Goal: Information Seeking & Learning: Check status

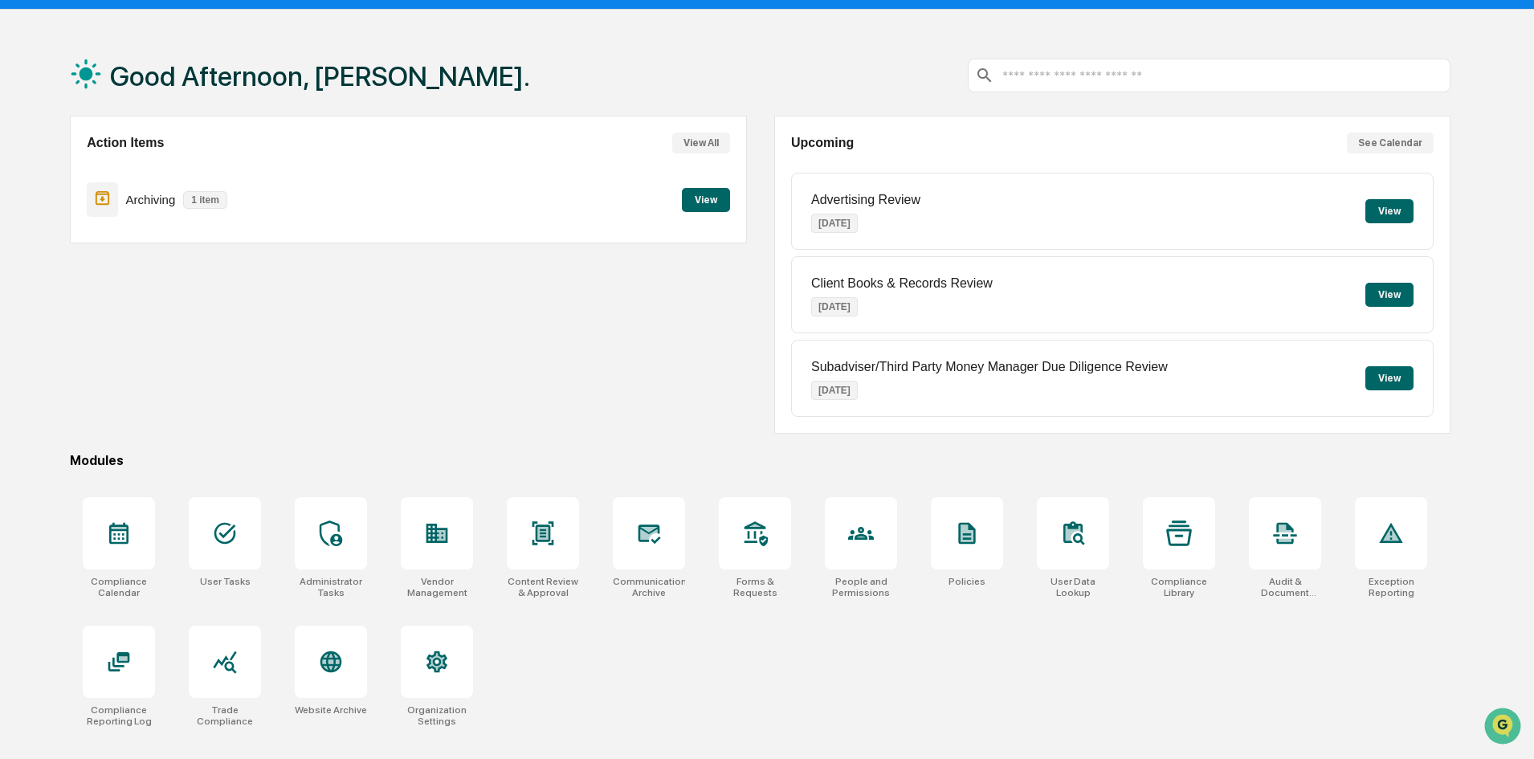
scroll to position [76, 0]
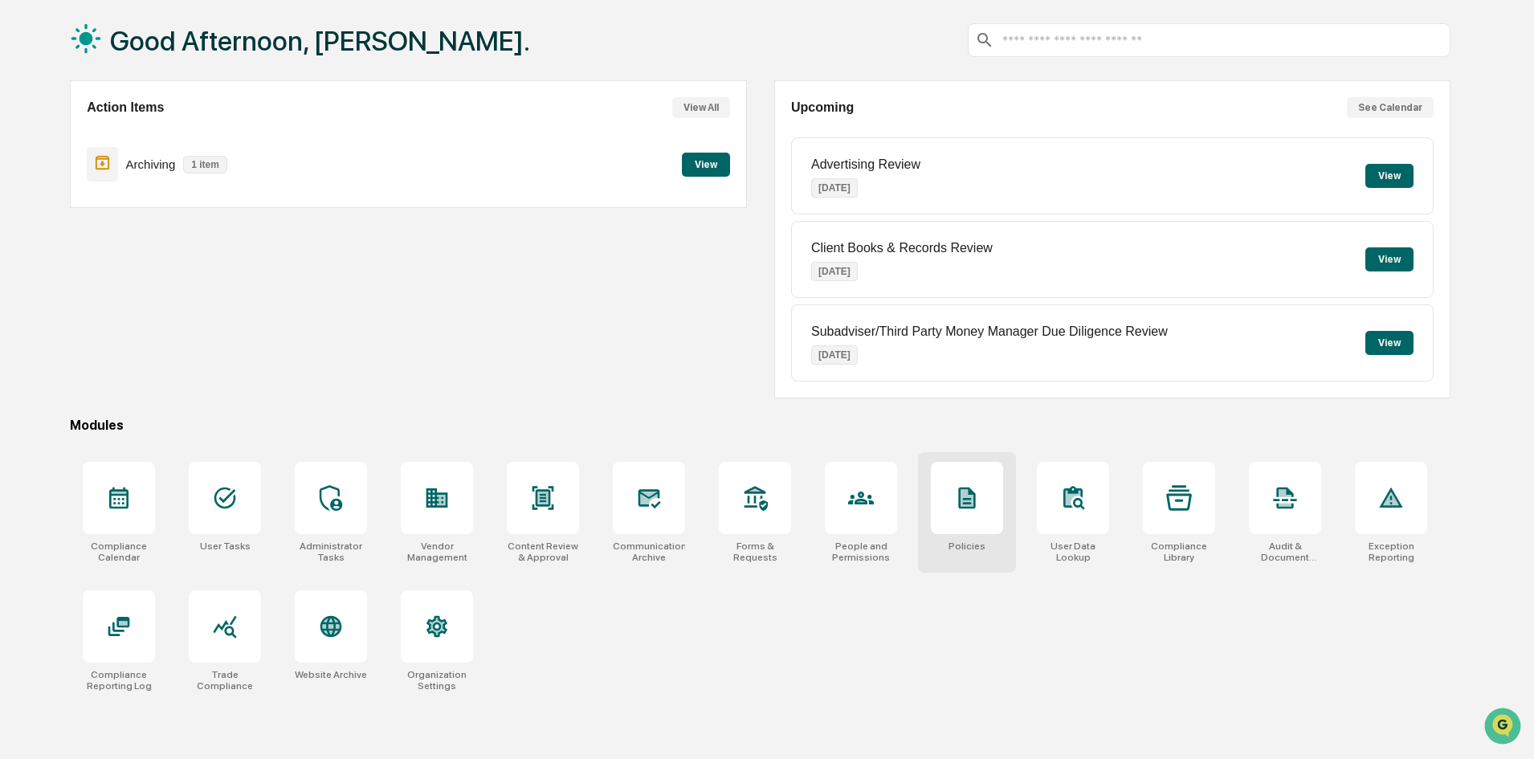
click at [968, 507] on icon at bounding box center [967, 499] width 17 height 22
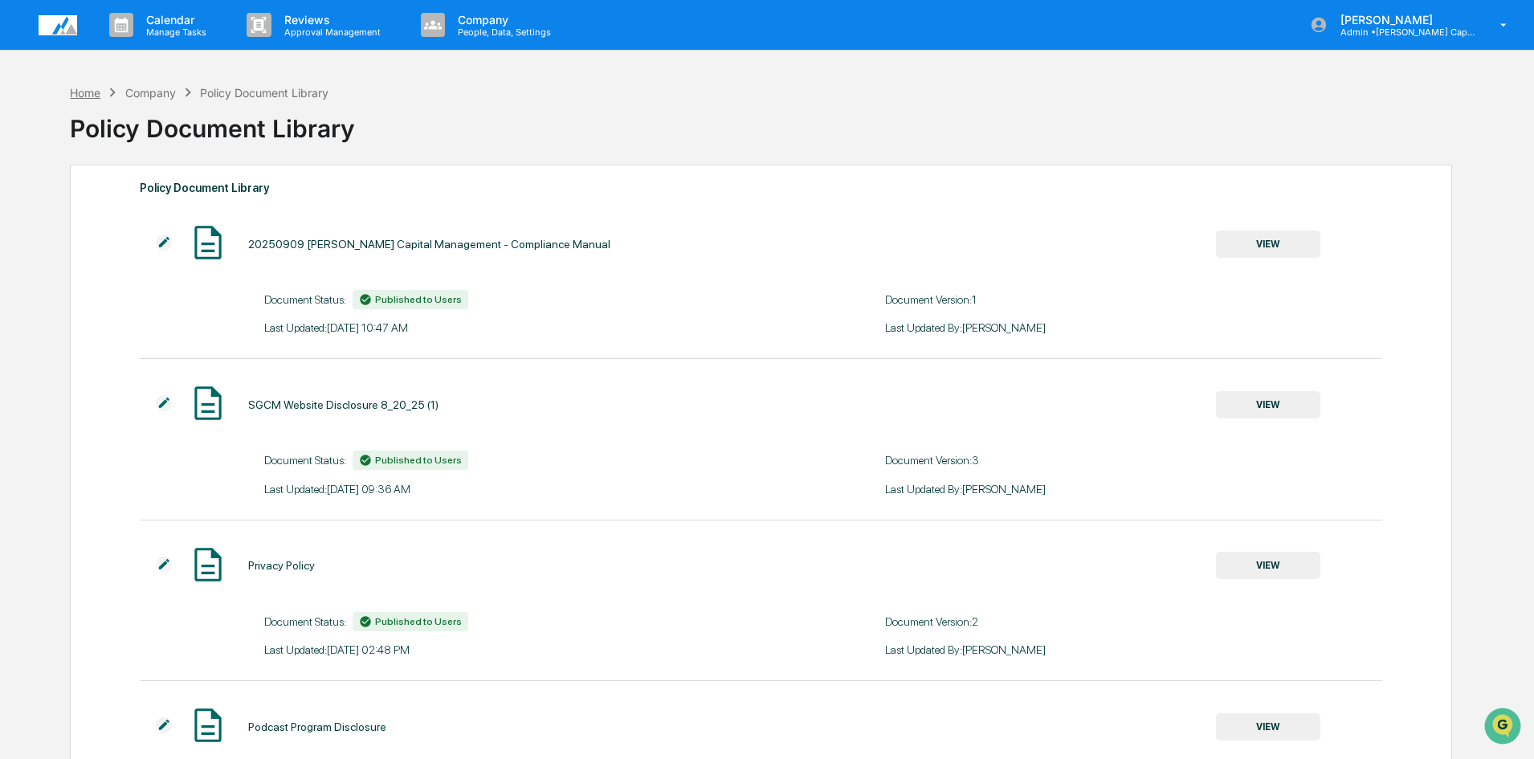
click at [84, 89] on div "Home" at bounding box center [85, 93] width 31 height 14
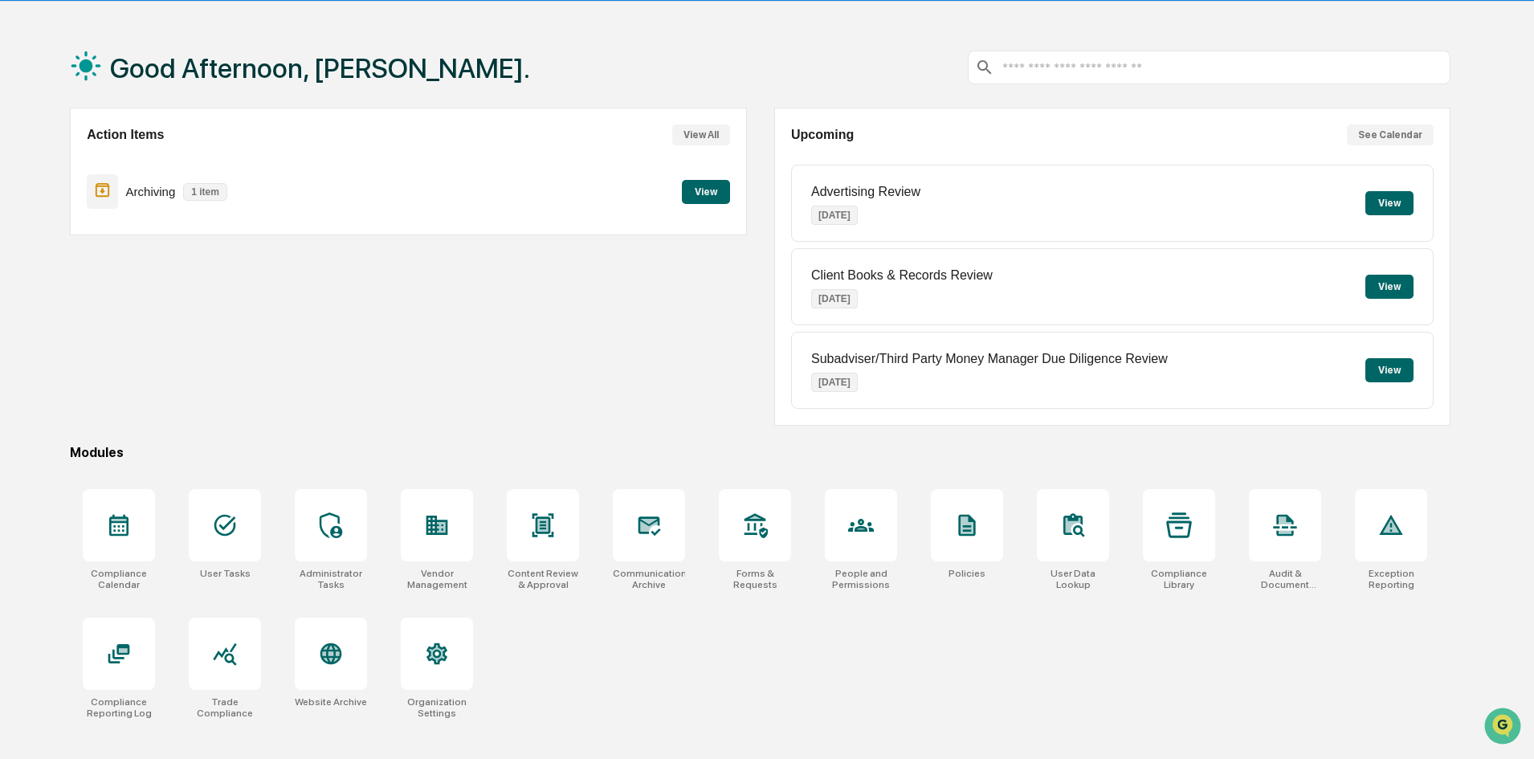
scroll to position [76, 0]
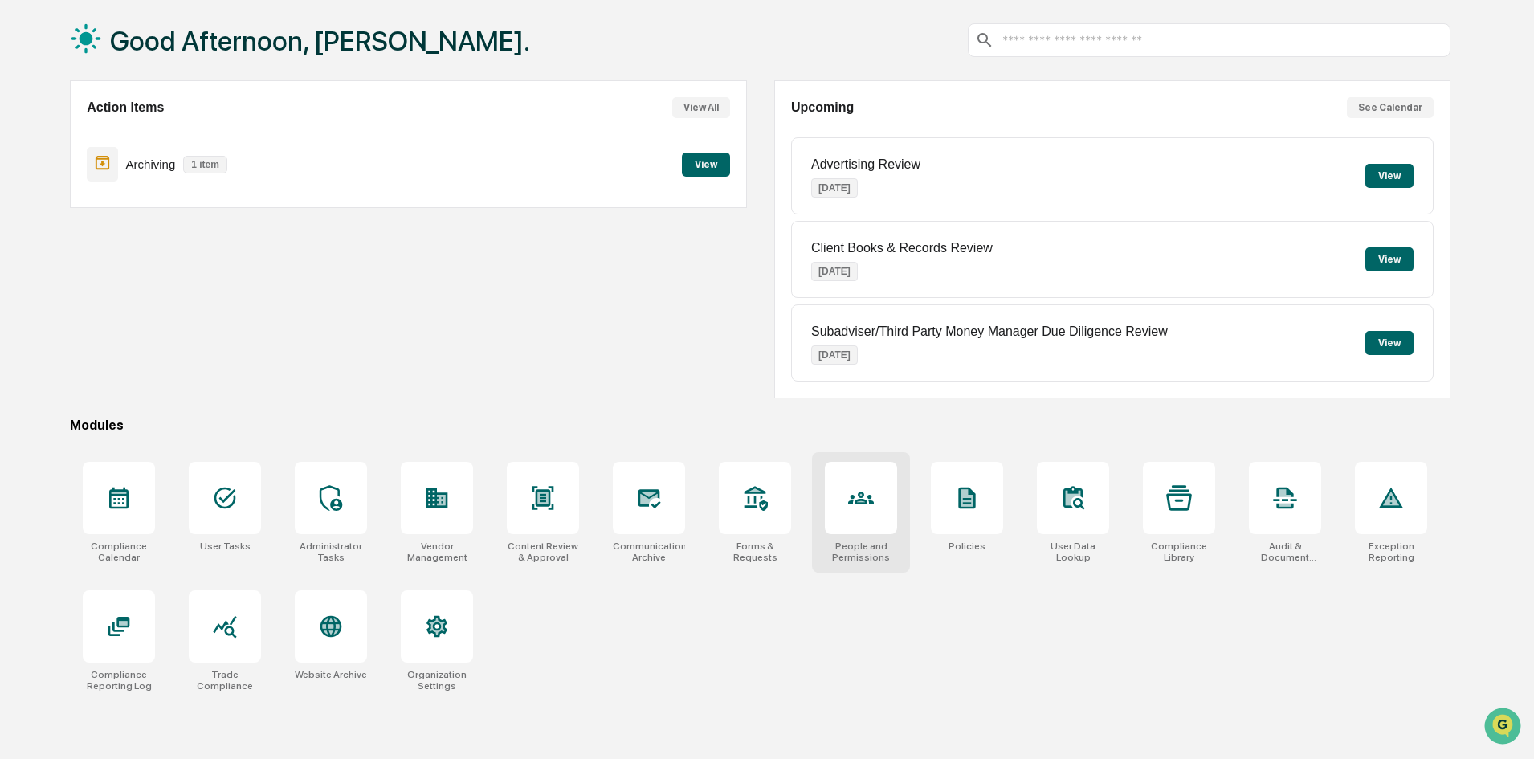
click at [852, 500] on icon at bounding box center [861, 498] width 26 height 26
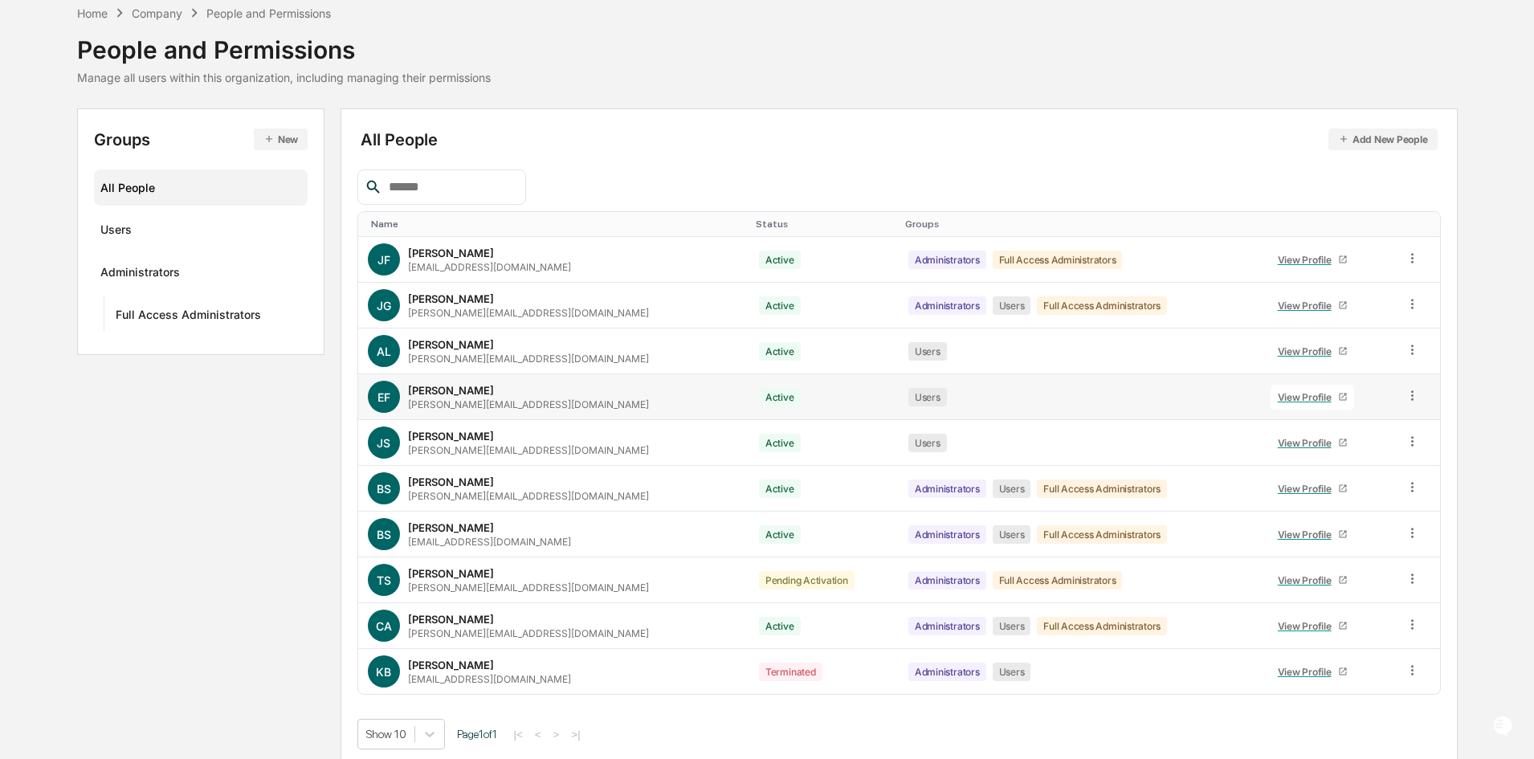
scroll to position [80, 0]
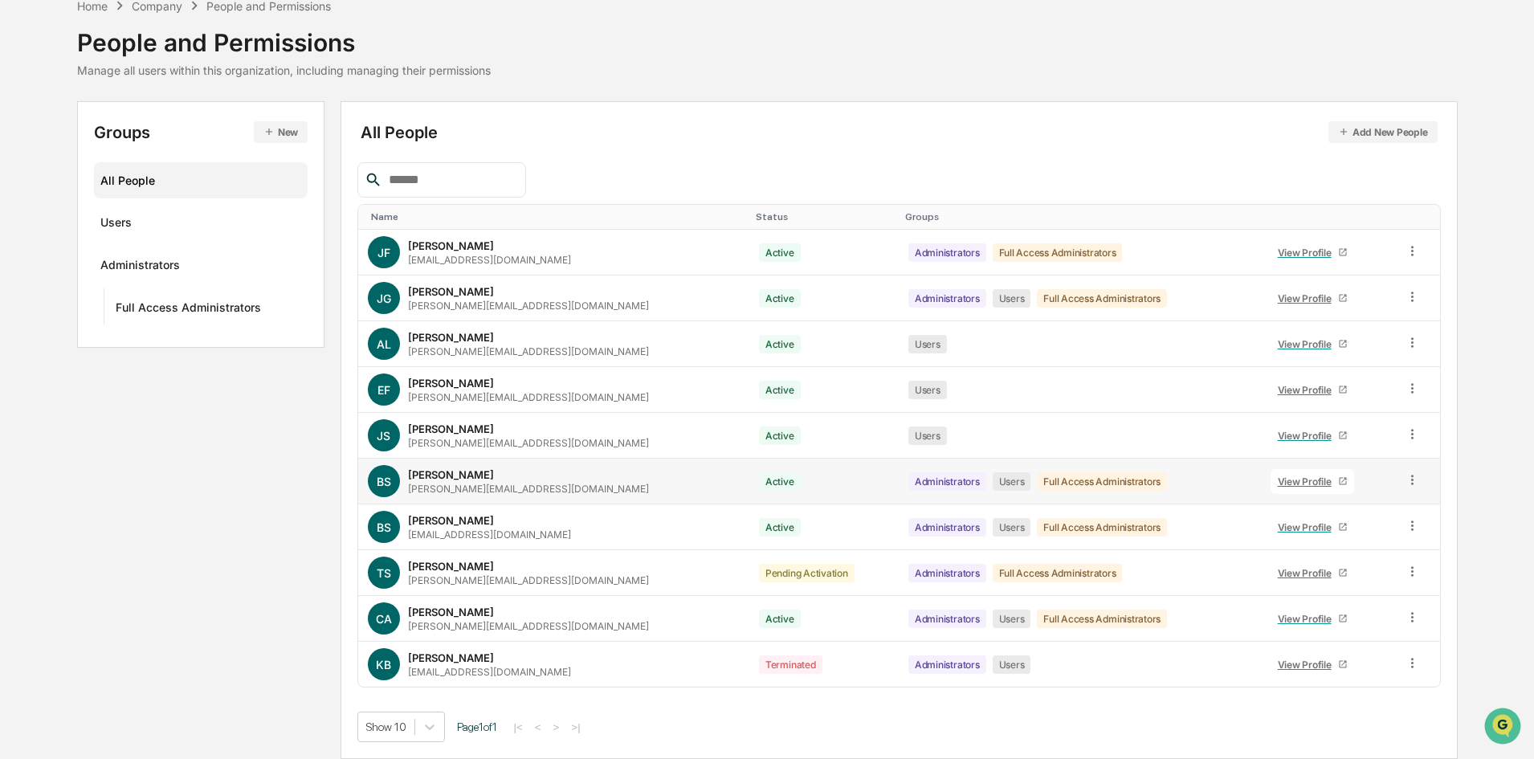
click at [1285, 479] on div "View Profile" at bounding box center [1308, 482] width 60 height 12
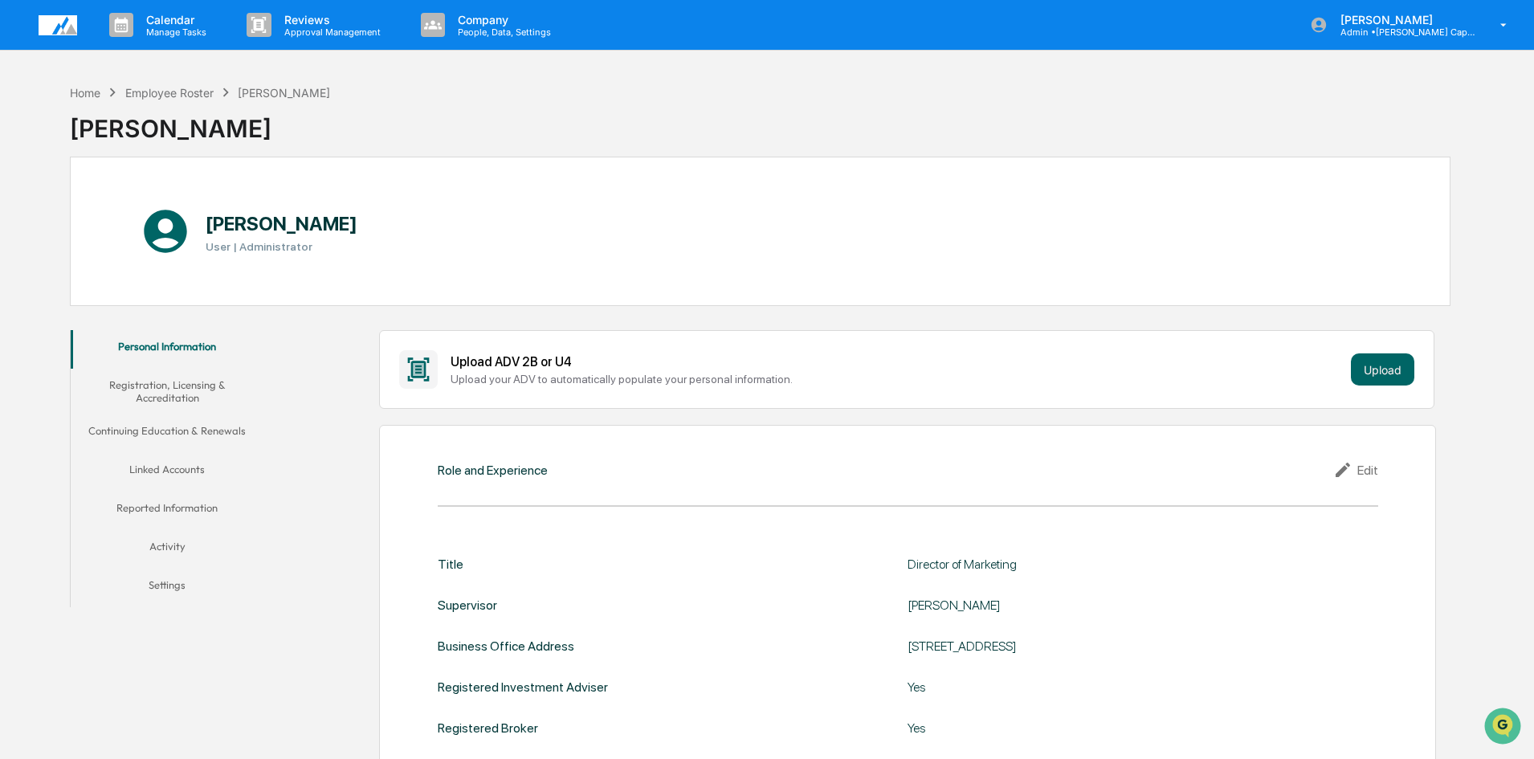
click at [214, 429] on button "Continuing Education & Renewals" at bounding box center [167, 434] width 193 height 39
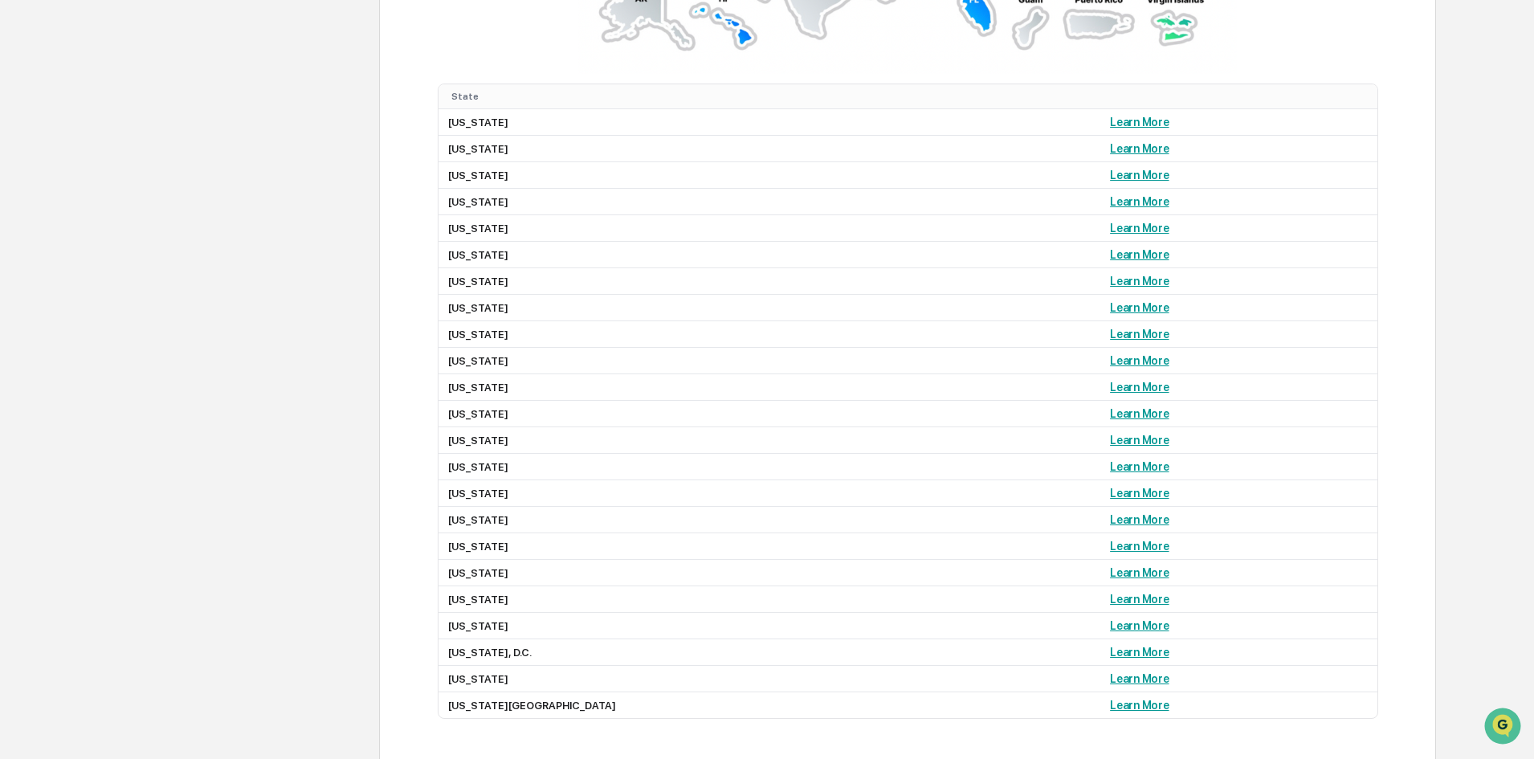
scroll to position [1440, 0]
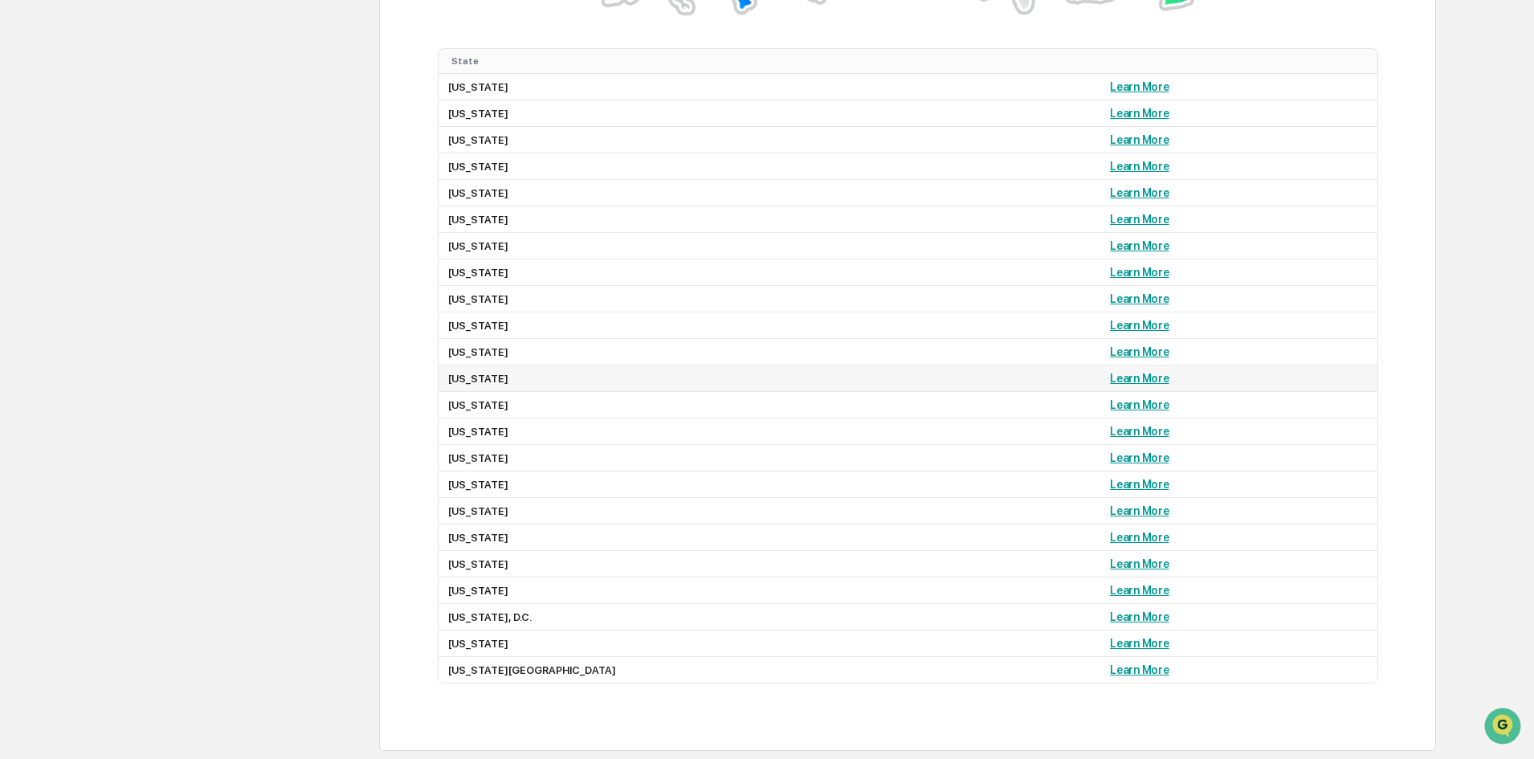
click at [1110, 377] on link "Learn More" at bounding box center [1139, 378] width 59 height 13
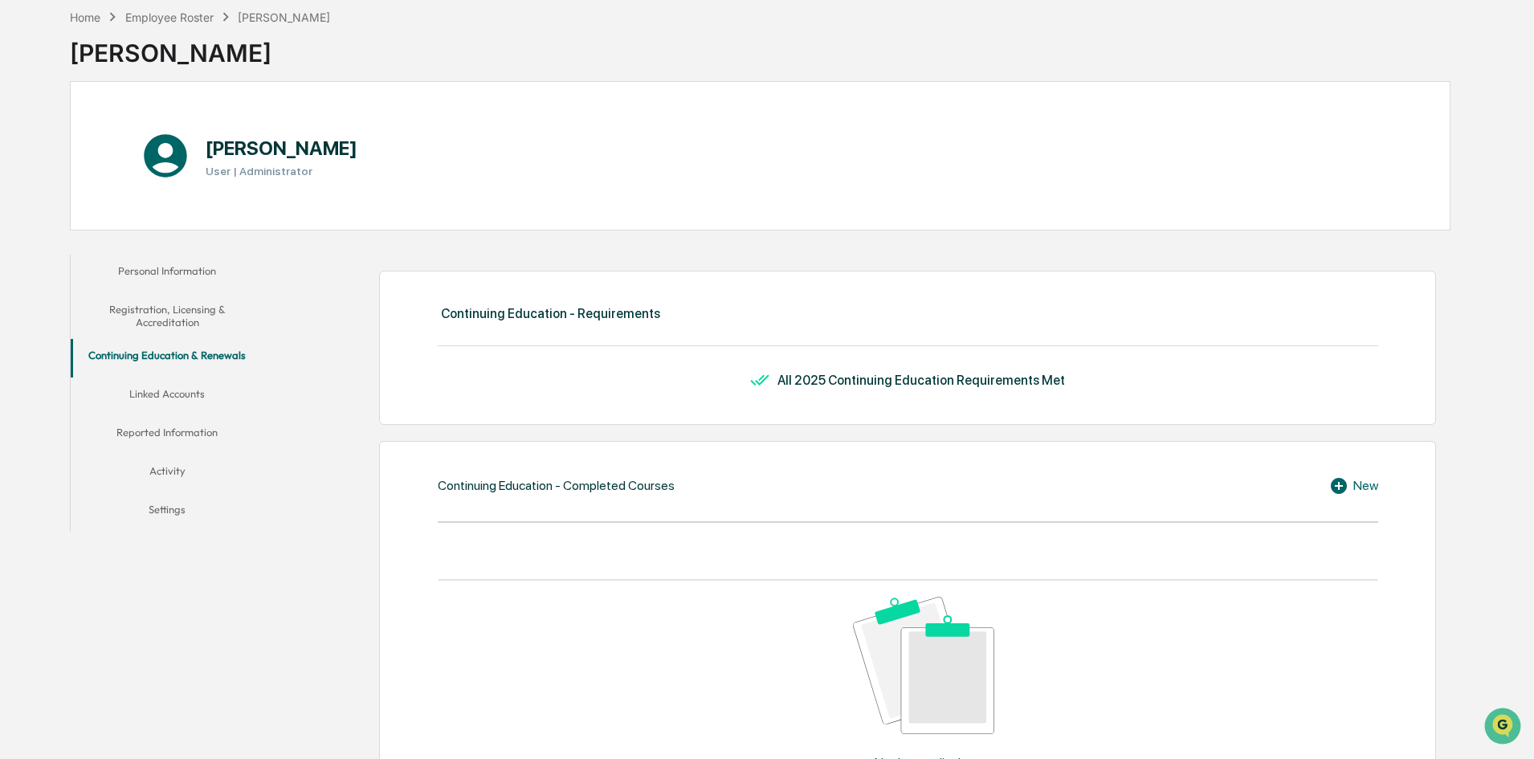
scroll to position [0, 0]
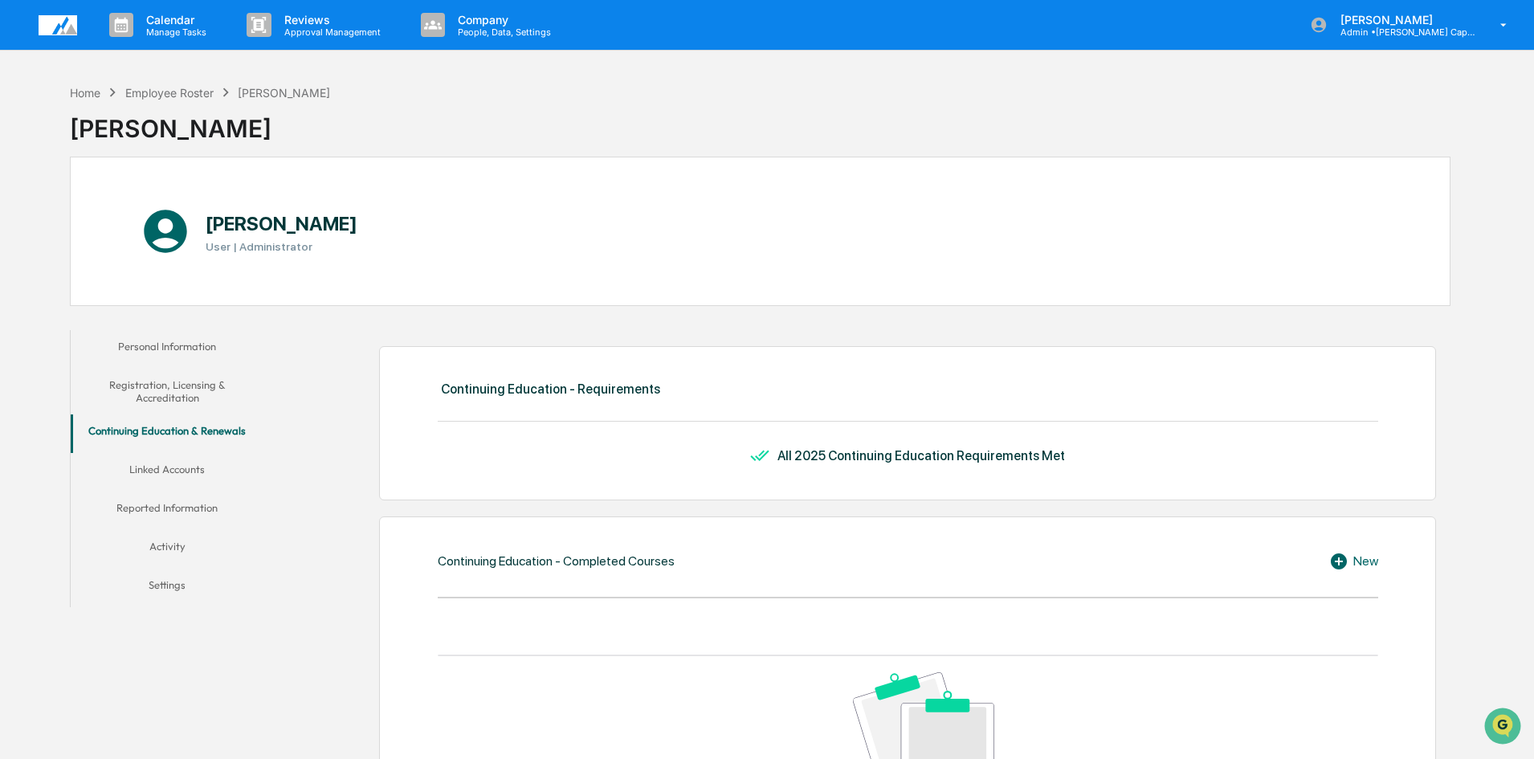
click at [161, 544] on button "Activity" at bounding box center [167, 549] width 193 height 39
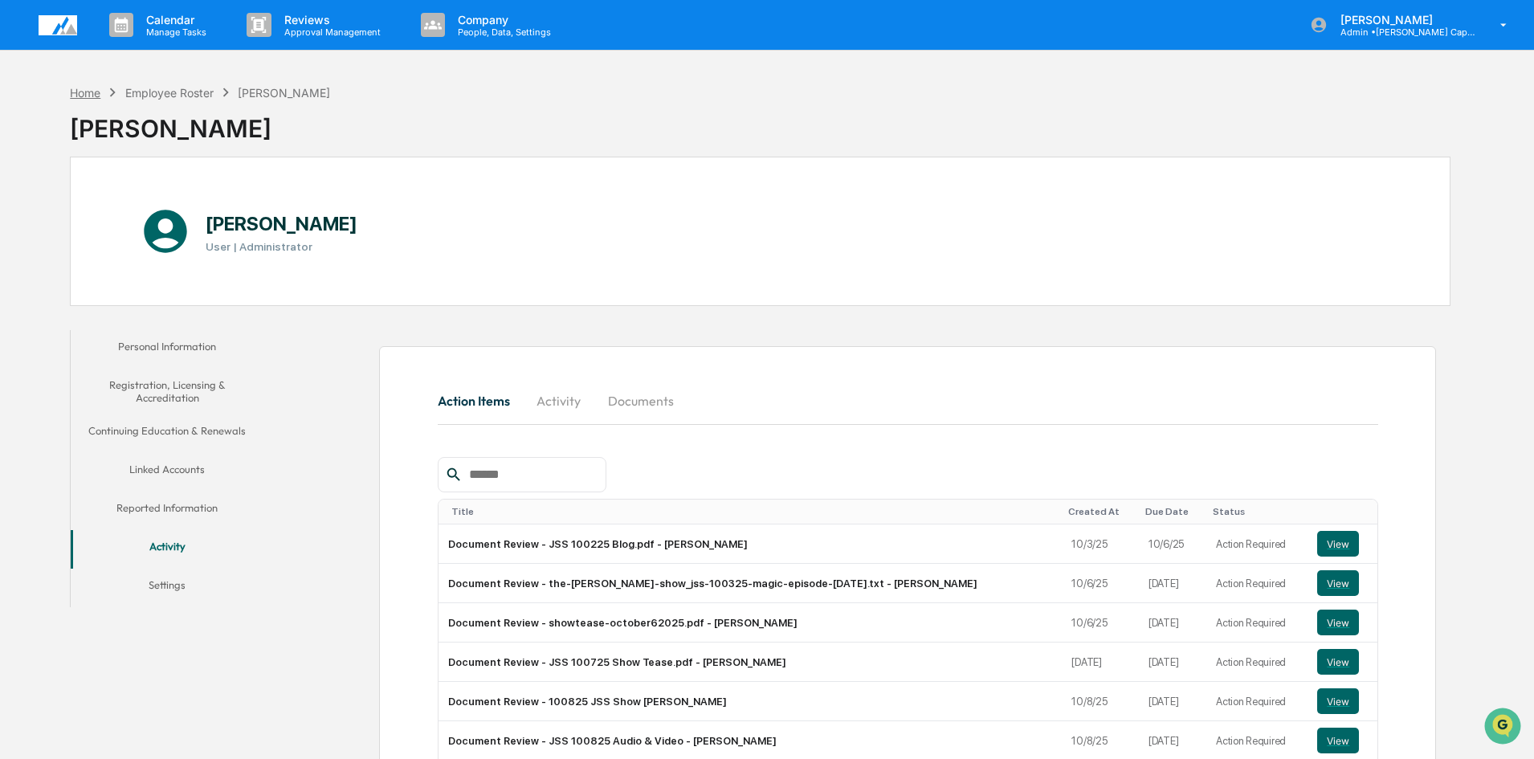
click at [83, 95] on div "Home" at bounding box center [85, 93] width 31 height 14
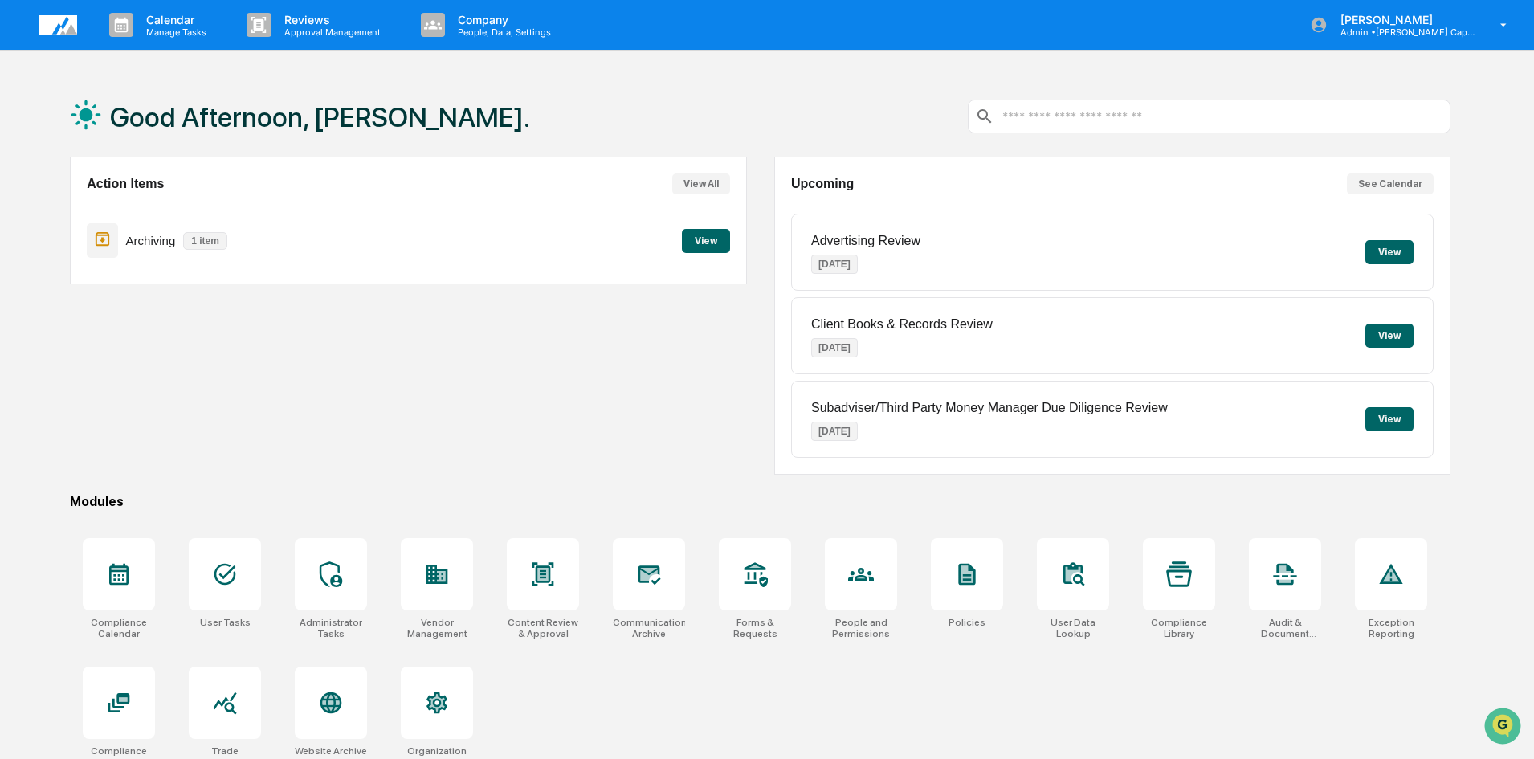
click at [218, 500] on div "Modules" at bounding box center [760, 501] width 1381 height 15
click at [329, 491] on div "Good Afternoon, [PERSON_NAME]. Action Items View All Archiving 1 item View Upco…" at bounding box center [760, 455] width 1429 height 759
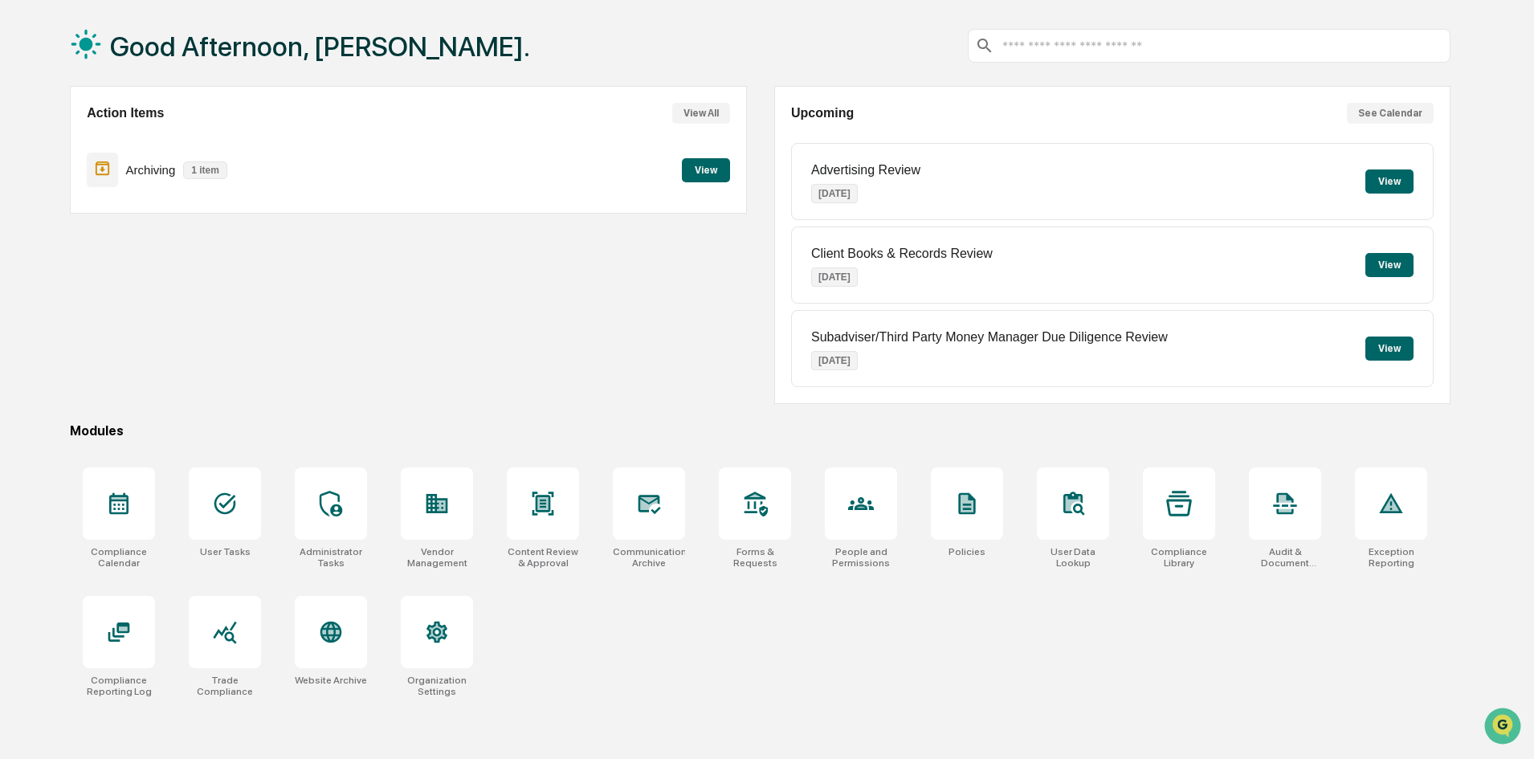
scroll to position [76, 0]
